Goal: Task Accomplishment & Management: Complete application form

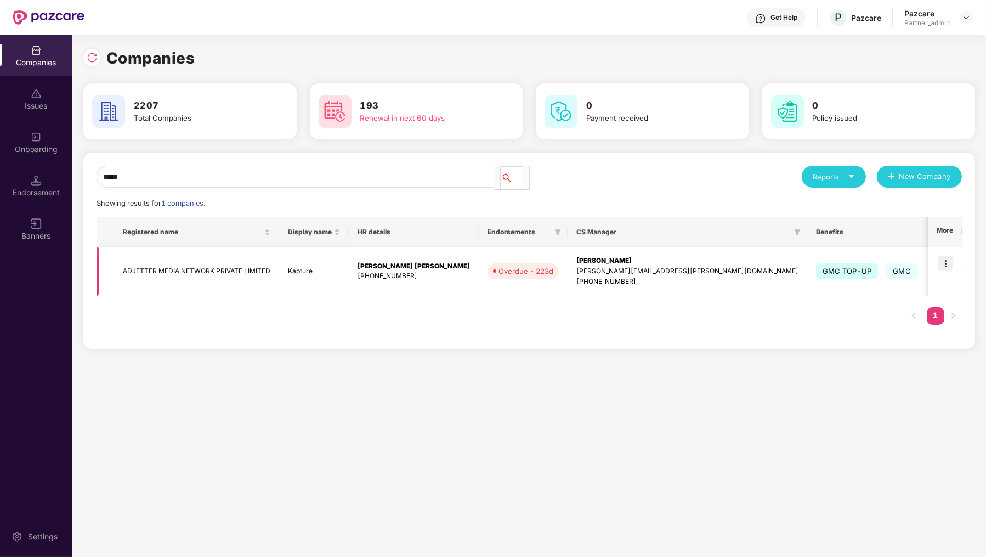
type input "*****"
click at [942, 261] on img at bounding box center [945, 263] width 15 height 15
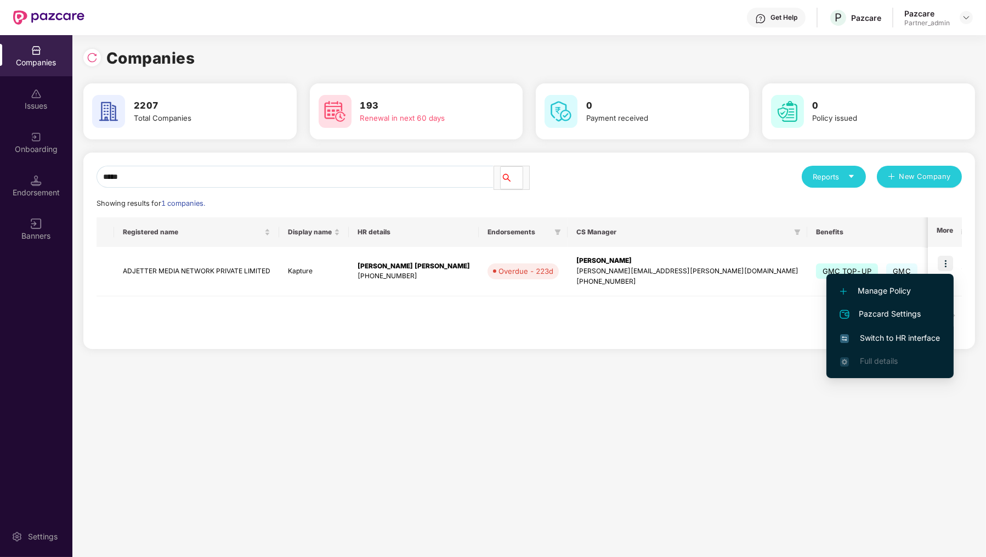
click at [908, 348] on li "Switch to HR interface" at bounding box center [890, 337] width 127 height 23
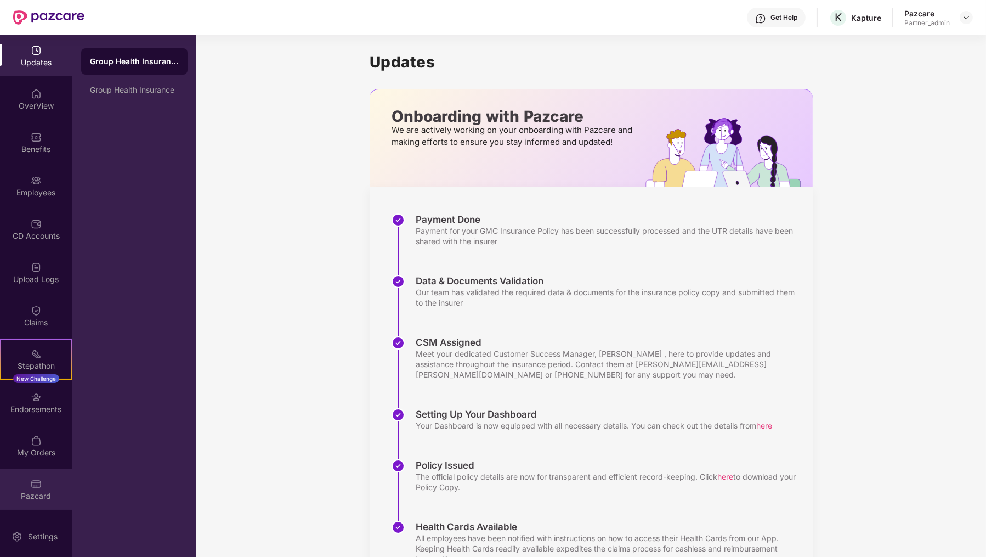
click at [27, 493] on div "Pazcard" at bounding box center [36, 495] width 72 height 11
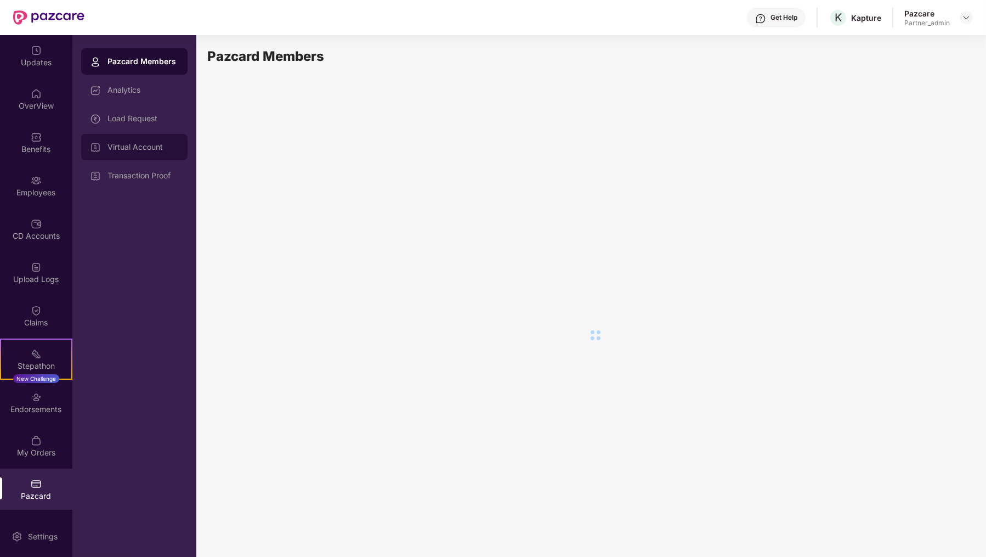
click at [149, 152] on div "Virtual Account" at bounding box center [134, 147] width 106 height 26
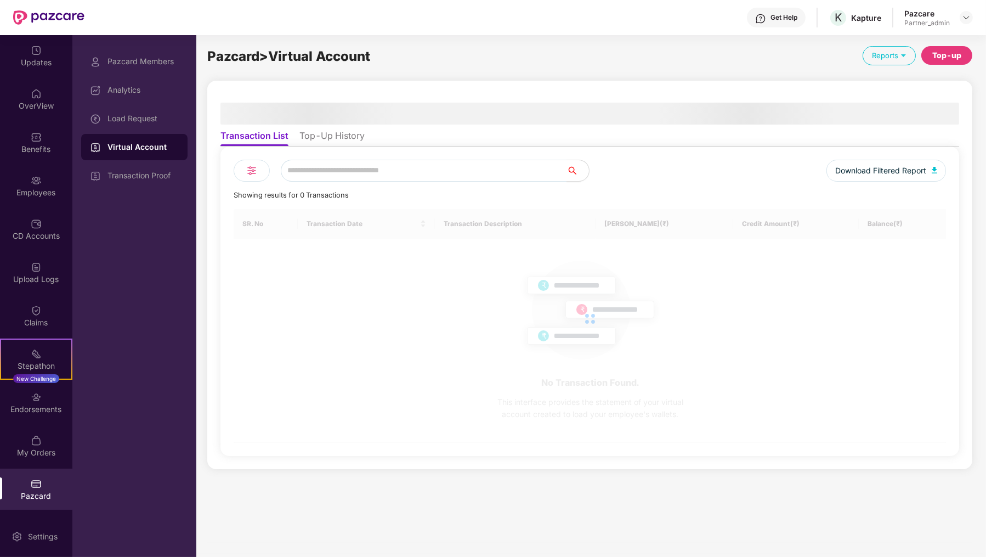
click at [334, 142] on li "Top-Up History" at bounding box center [331, 138] width 65 height 16
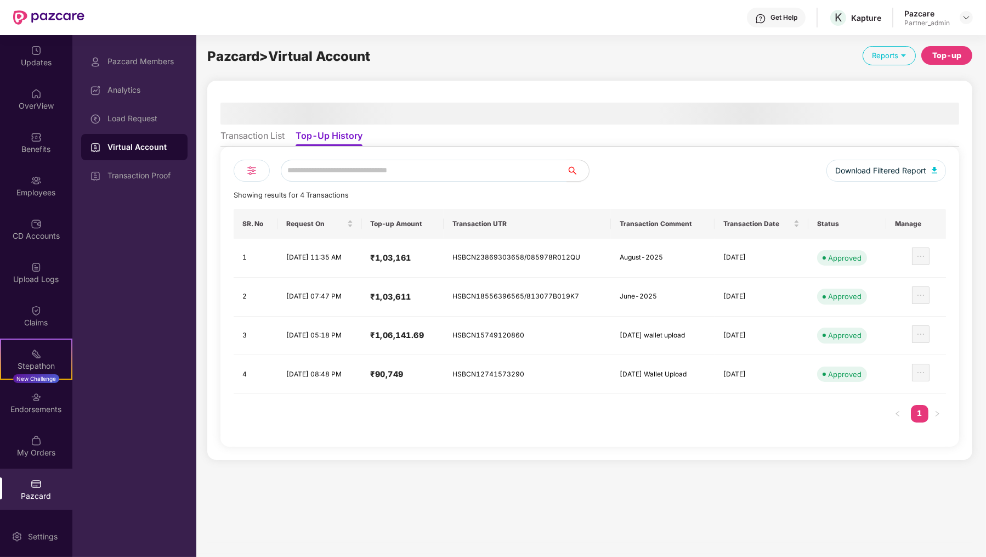
click at [941, 55] on div "Top-up" at bounding box center [946, 55] width 29 height 12
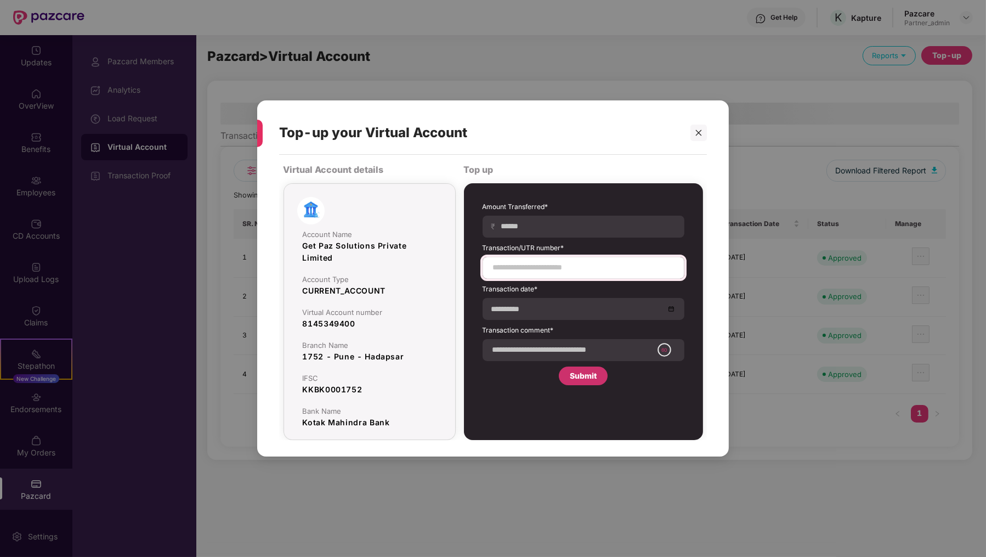
click at [550, 261] on div at bounding box center [584, 268] width 202 height 22
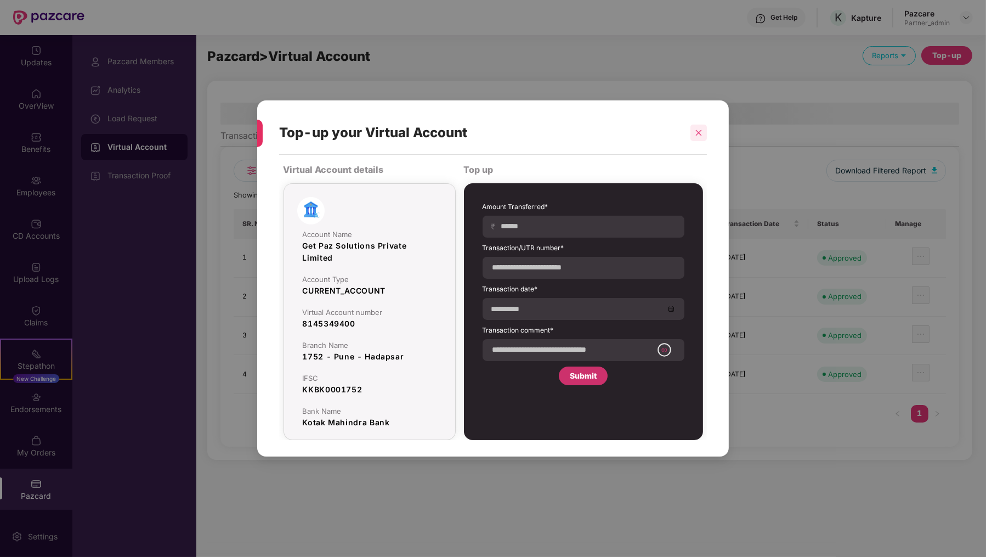
click at [706, 128] on div at bounding box center [699, 133] width 16 height 16
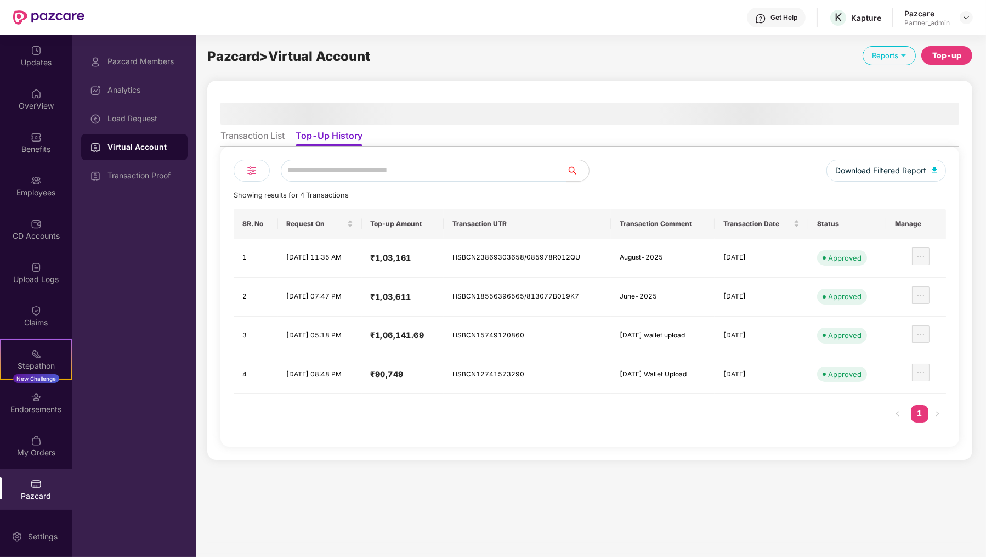
click at [942, 56] on div "Top-up" at bounding box center [946, 55] width 29 height 12
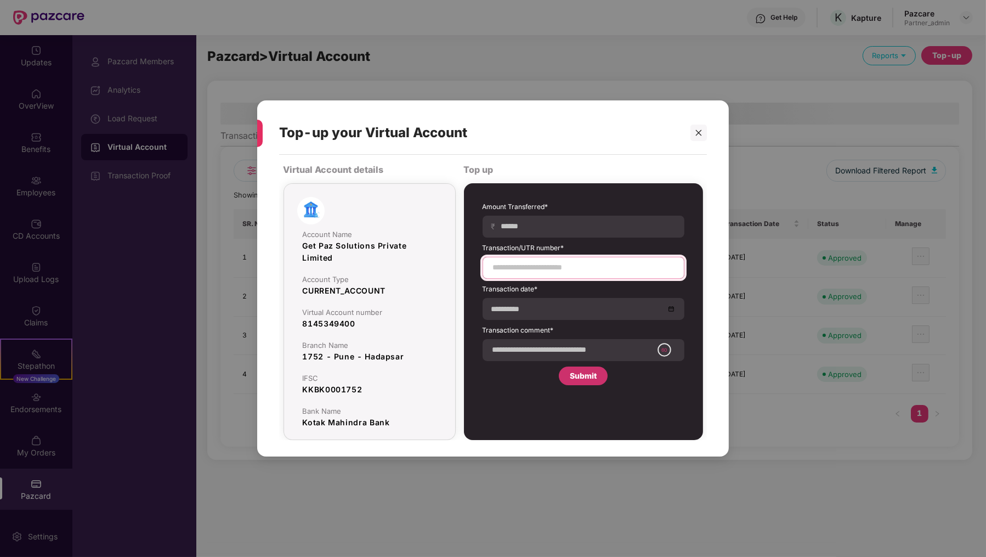
click at [575, 268] on input at bounding box center [583, 268] width 183 height 12
paste input "**********"
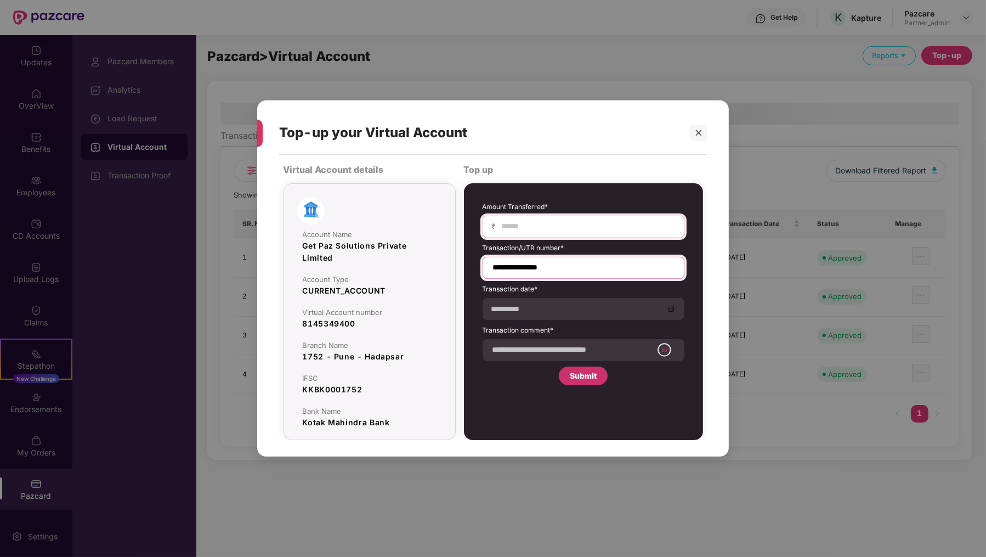
type input "**********"
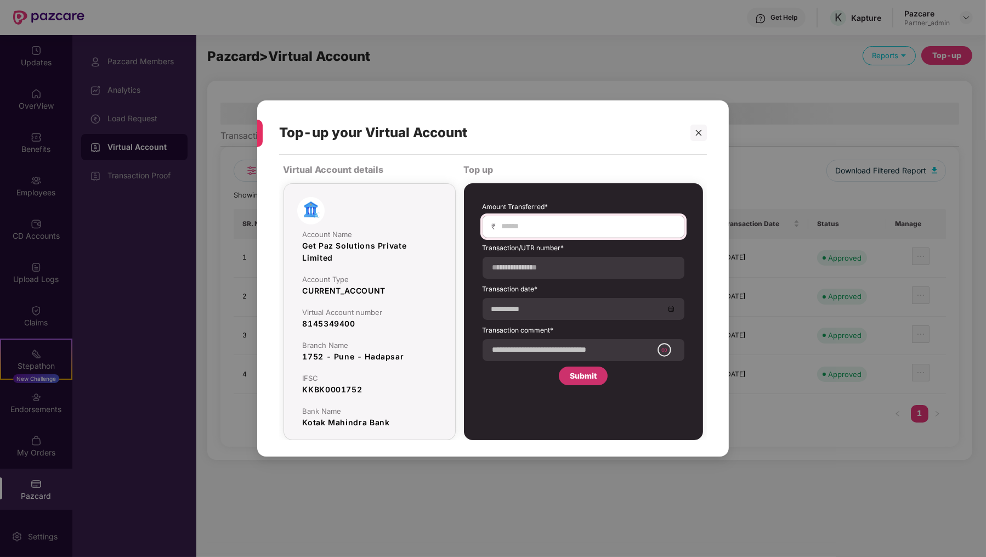
click at [563, 233] on div "₹" at bounding box center [584, 227] width 202 height 22
click at [564, 226] on input at bounding box center [588, 227] width 174 height 12
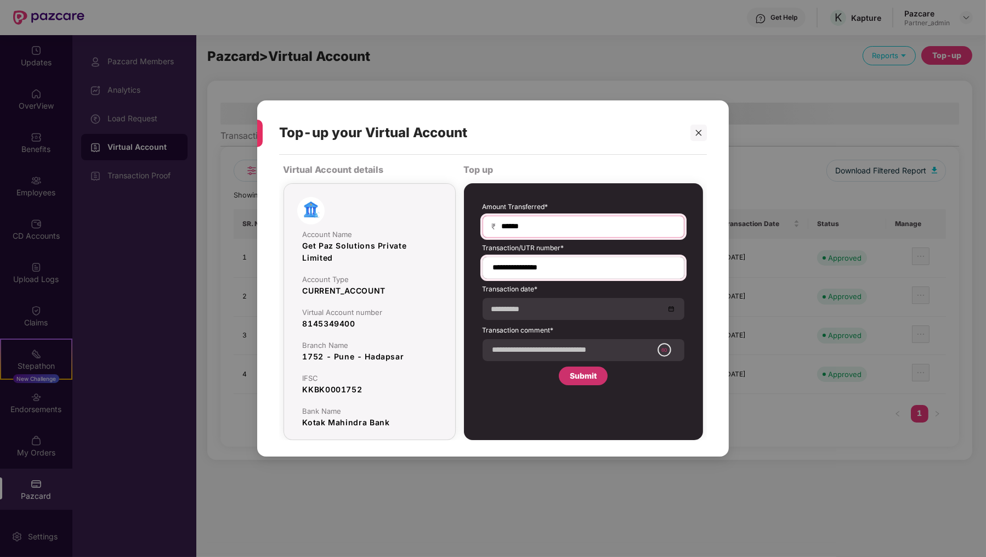
type input "******"
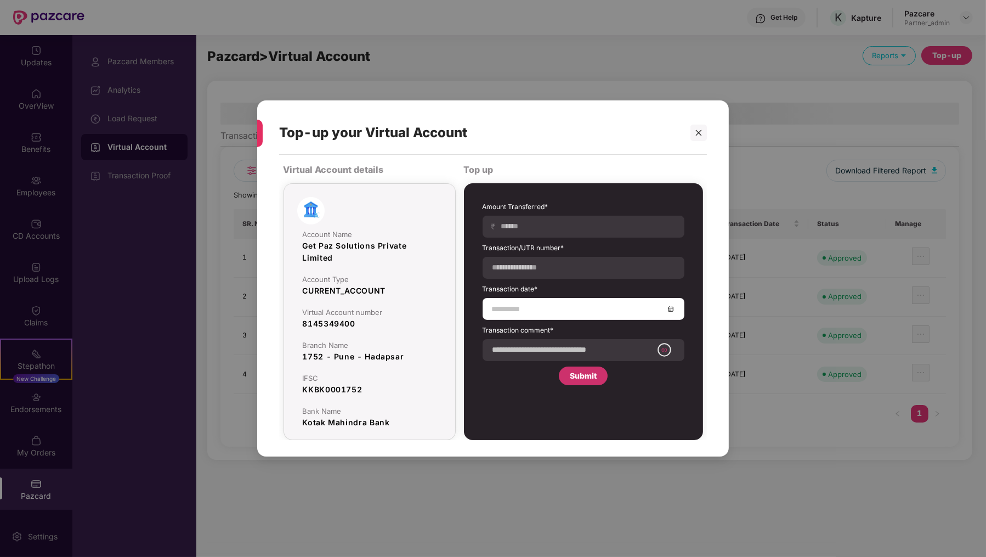
click at [566, 308] on input at bounding box center [578, 309] width 172 height 12
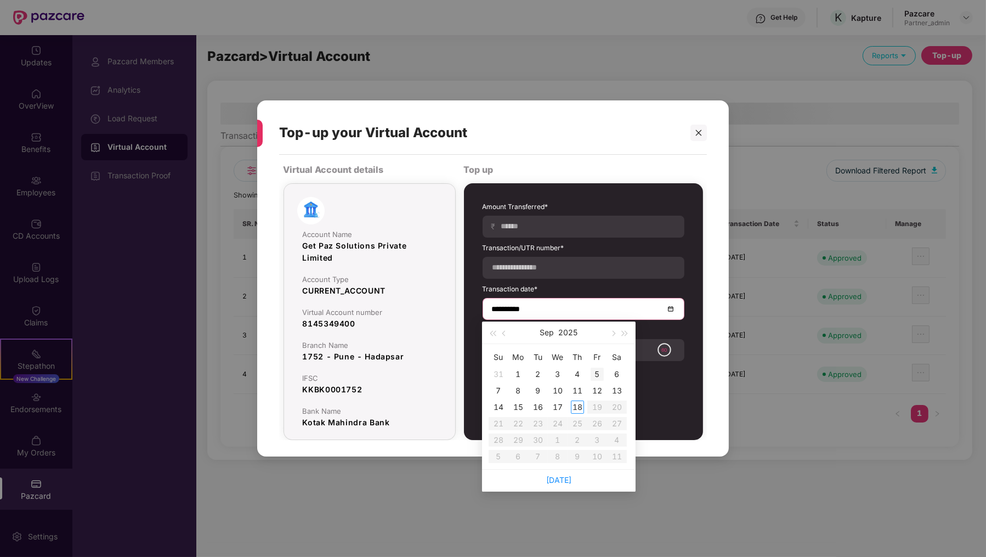
type input "**********"
click at [600, 366] on td "5" at bounding box center [597, 374] width 20 height 16
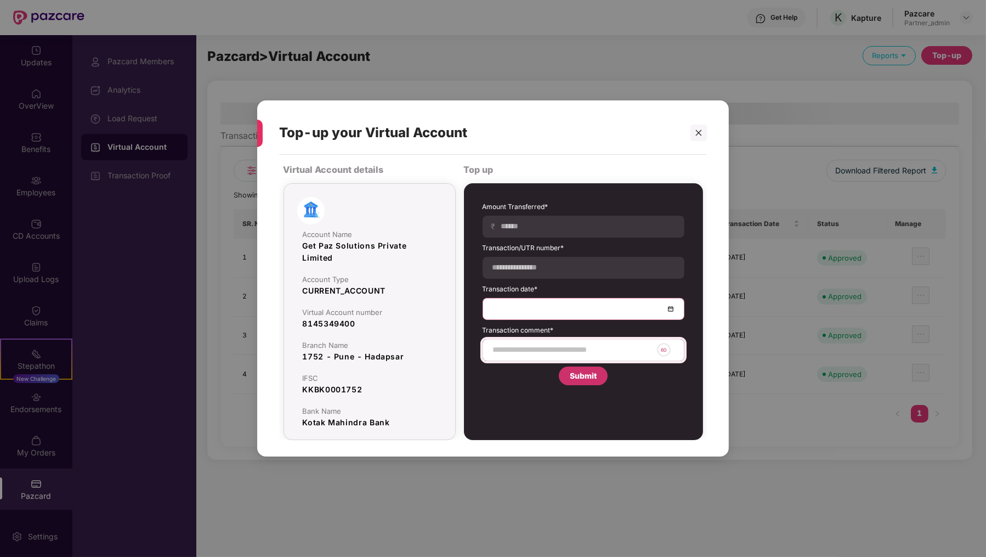
click at [560, 342] on div "60" at bounding box center [584, 350] width 202 height 22
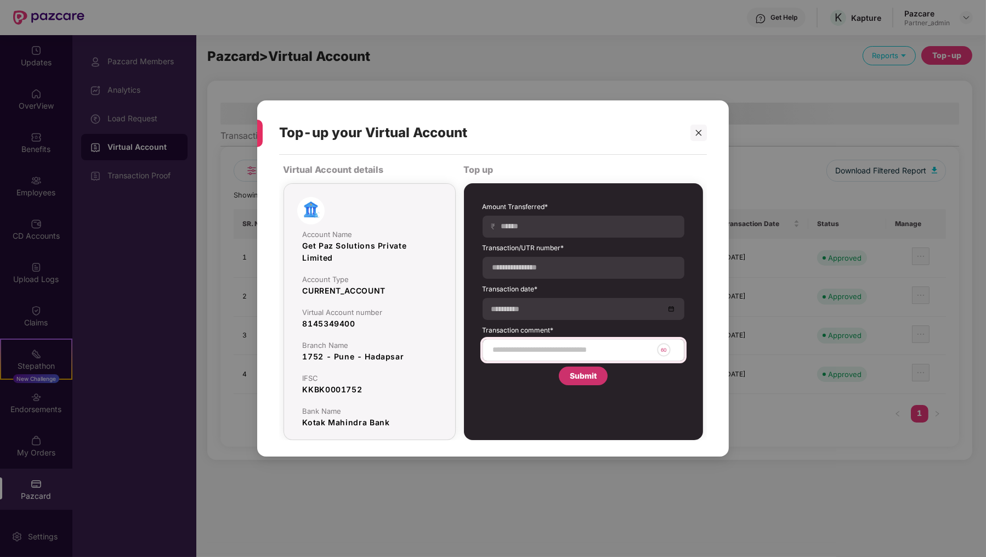
click at [560, 342] on div "60" at bounding box center [584, 350] width 202 height 22
click at [560, 347] on input at bounding box center [572, 350] width 161 height 12
type input "**********"
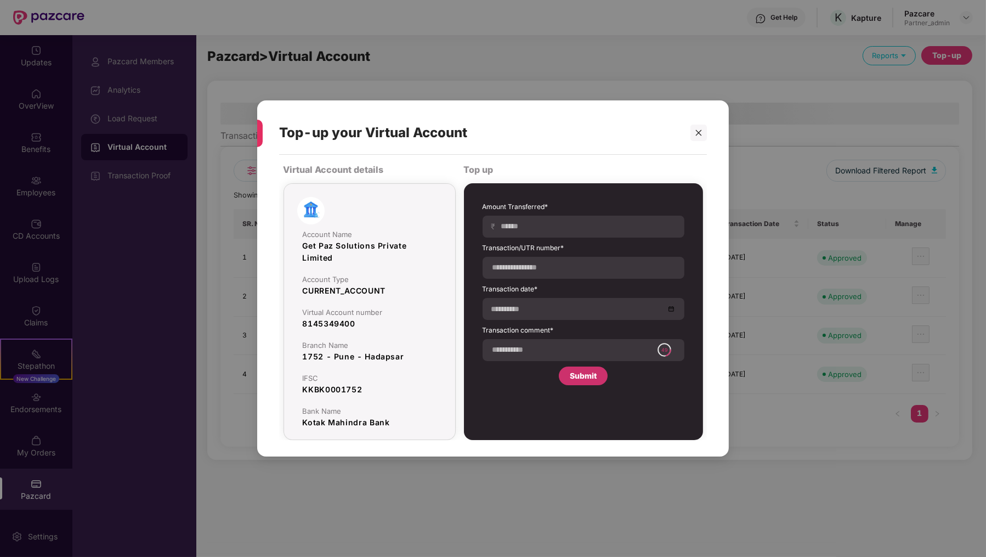
click at [587, 375] on div "Submit" at bounding box center [583, 376] width 27 height 12
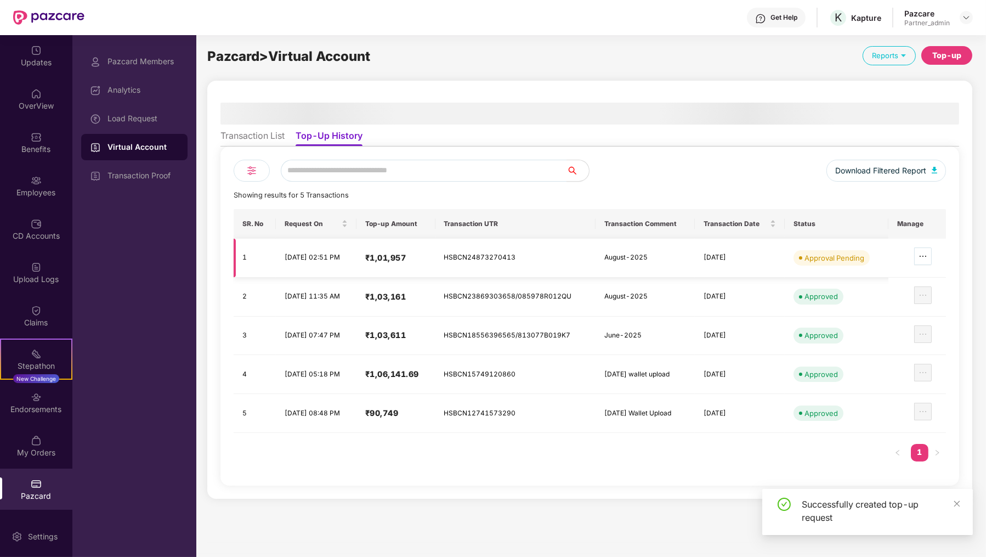
click at [927, 257] on icon "ellipsis" at bounding box center [923, 256] width 9 height 9
click at [936, 247] on td at bounding box center [918, 258] width 58 height 39
click at [931, 252] on span "ellipsis" at bounding box center [923, 256] width 16 height 9
click at [884, 284] on td "Approved" at bounding box center [837, 297] width 104 height 39
click at [920, 262] on button "button" at bounding box center [923, 256] width 18 height 18
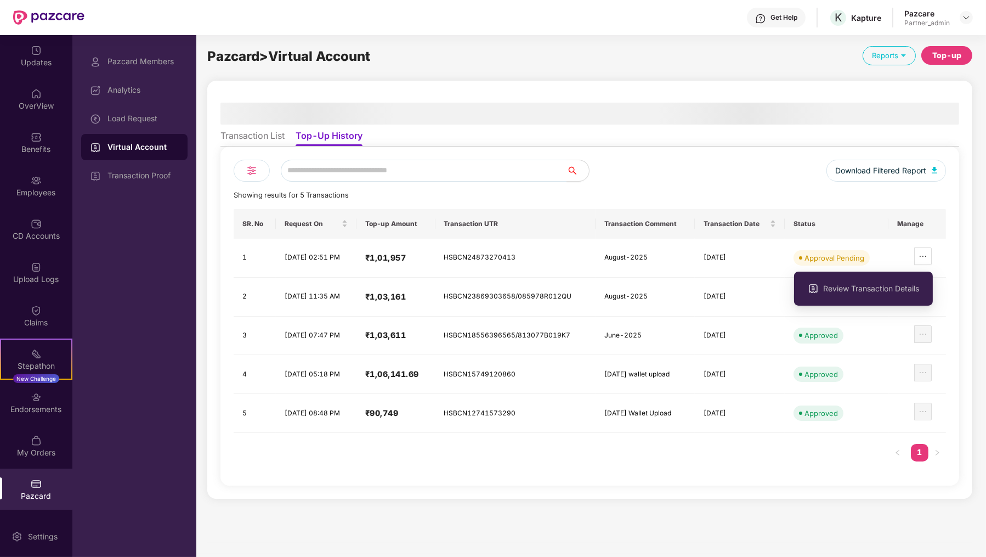
click at [897, 307] on div "Review Transaction Details" at bounding box center [863, 288] width 139 height 45
click at [897, 282] on span "Review Transaction Details" at bounding box center [871, 288] width 96 height 12
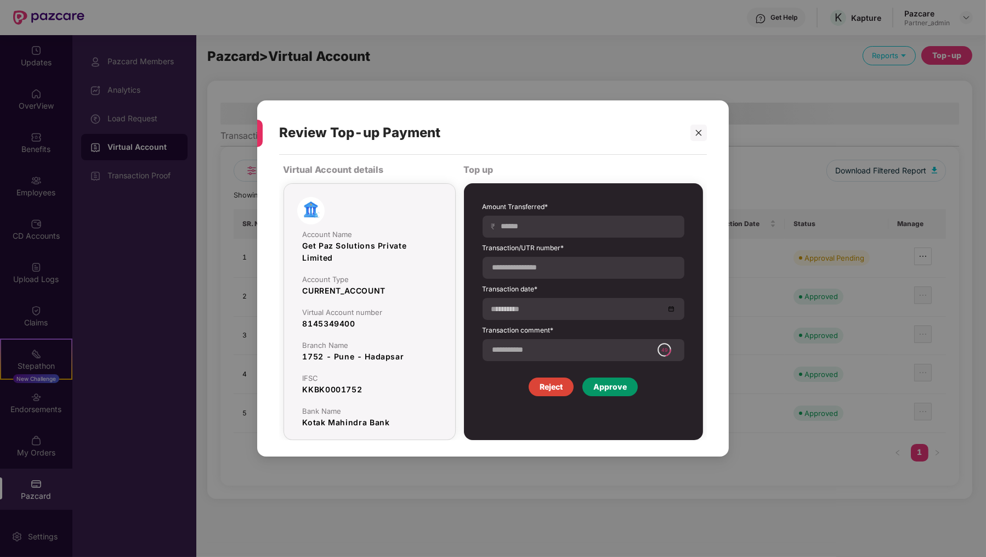
click at [618, 391] on div "Approve" at bounding box center [610, 387] width 33 height 12
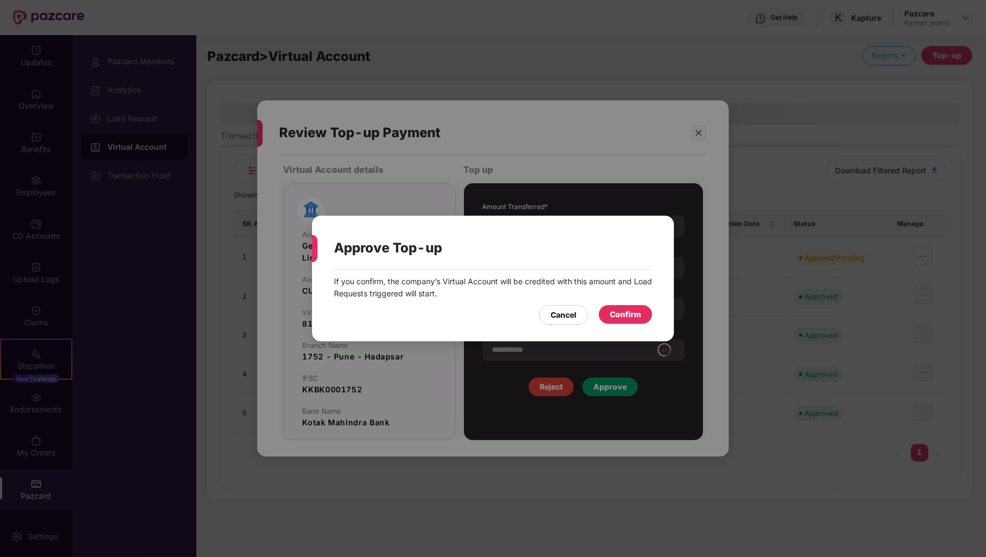
click at [642, 313] on div "Confirm" at bounding box center [625, 314] width 53 height 19
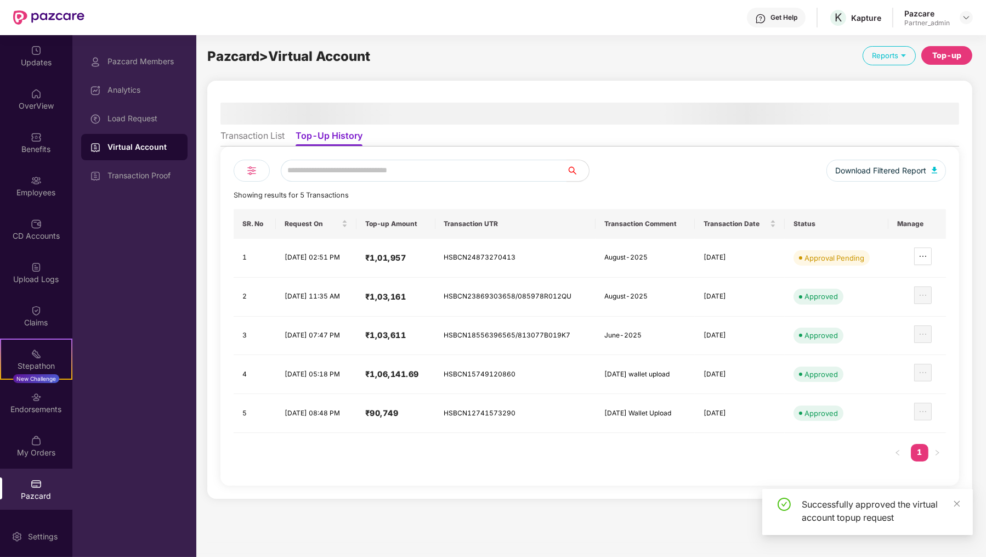
click at [137, 122] on div "Load Request" at bounding box center [143, 118] width 71 height 9
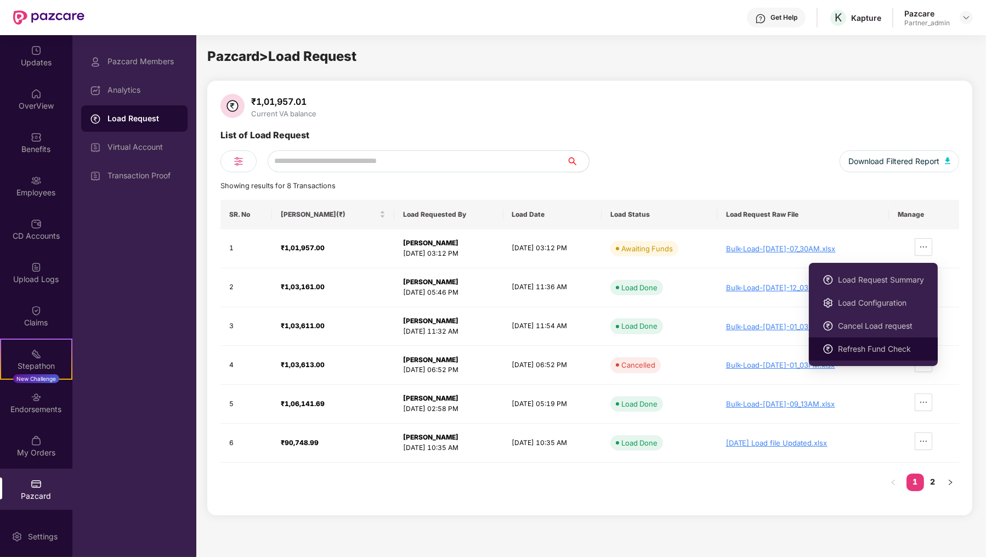
click at [889, 344] on span "Refresh Fund Check" at bounding box center [881, 349] width 86 height 12
